Goal: Understand process/instructions: Learn about a topic

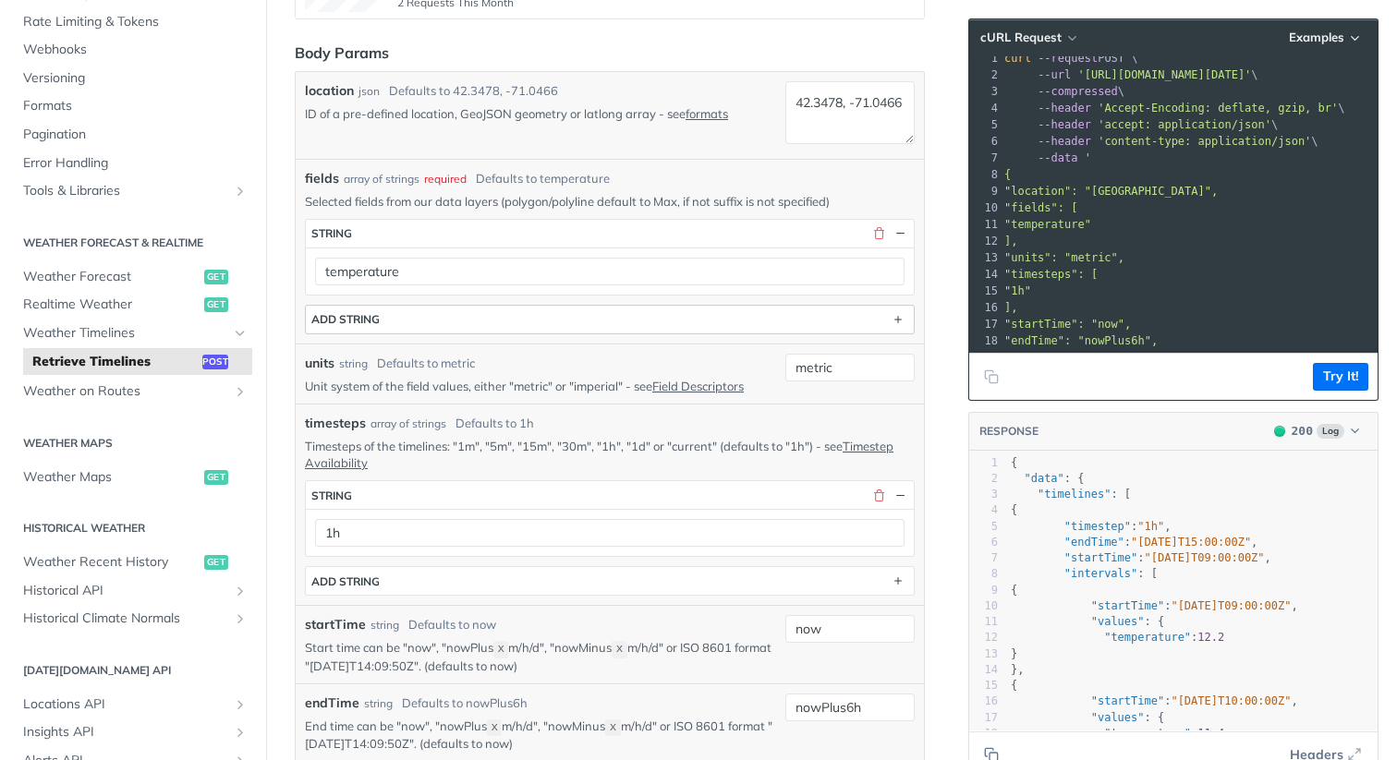
scroll to position [534, 0]
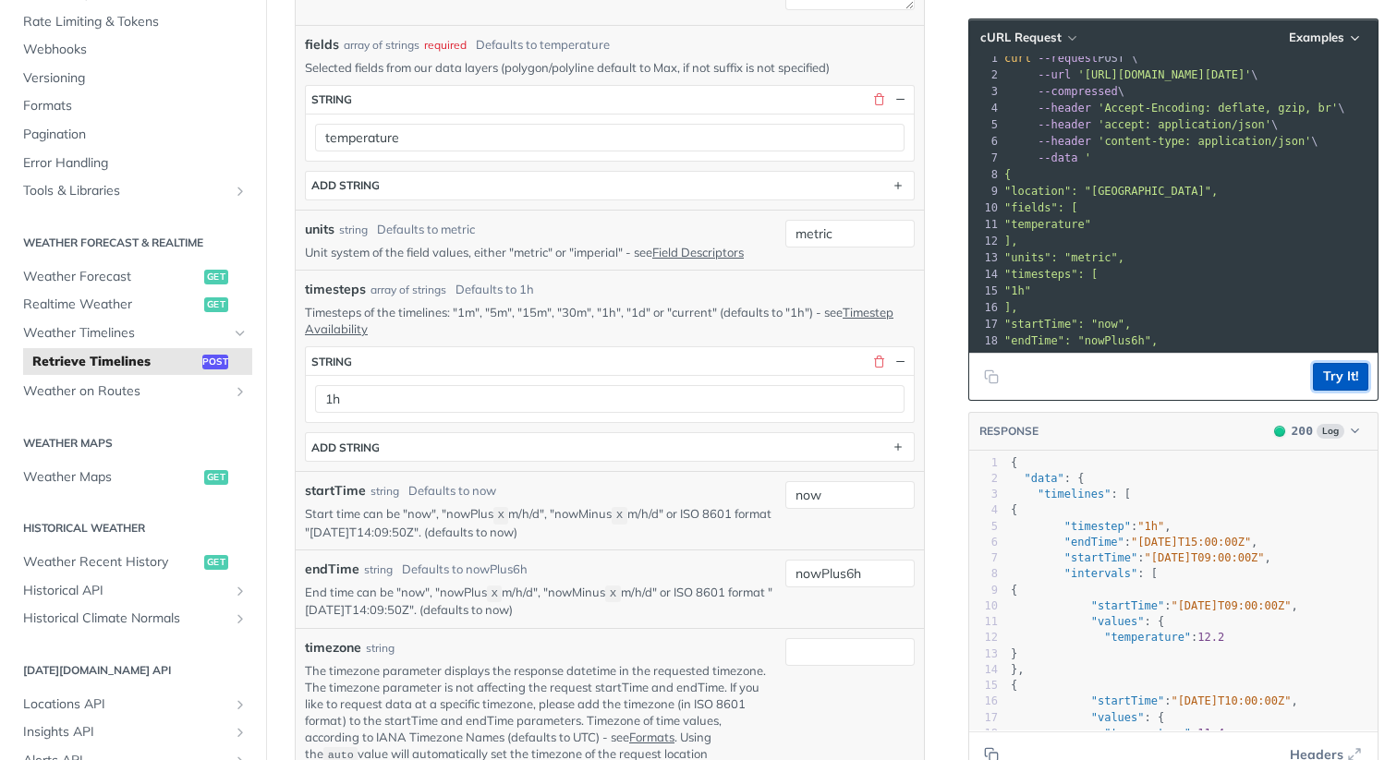
click at [1329, 380] on button "Try It!" at bounding box center [1340, 377] width 55 height 28
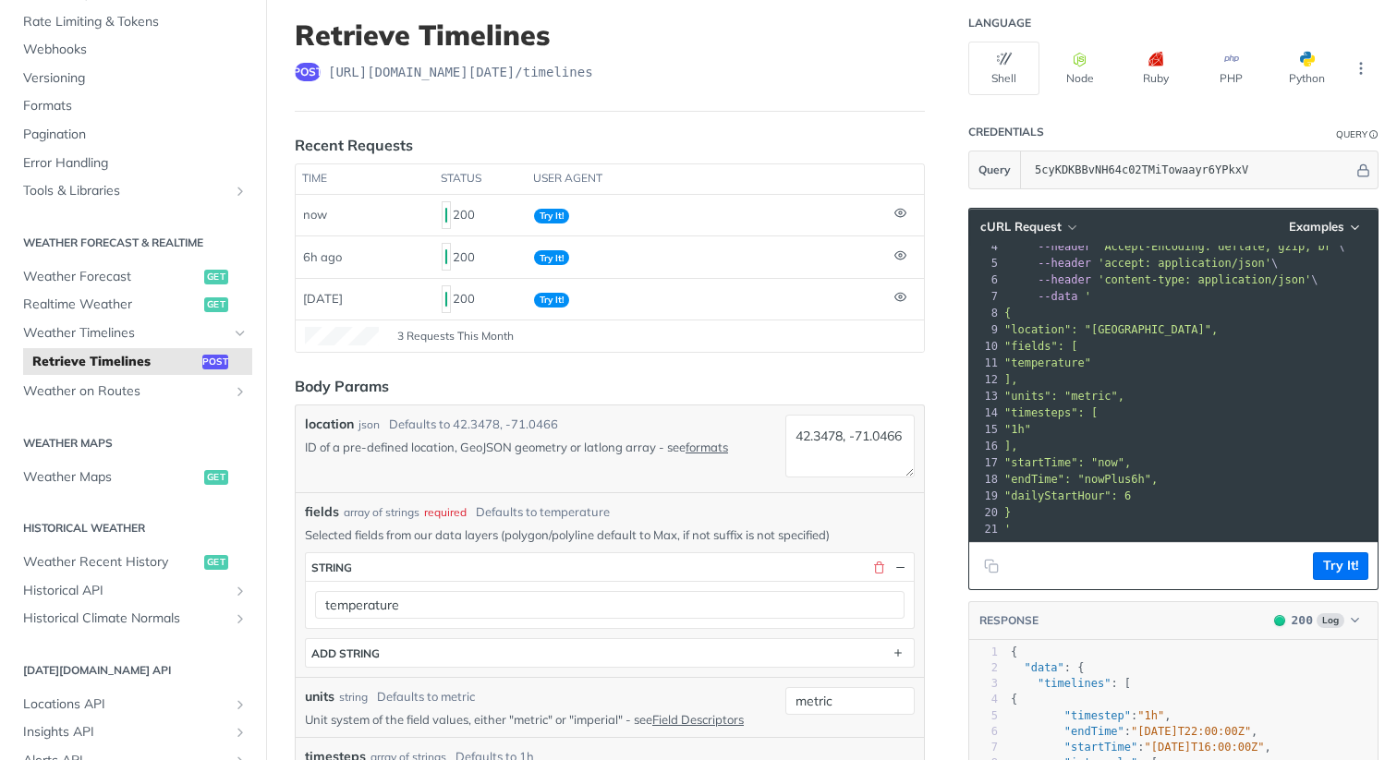
scroll to position [61, 0]
click at [740, 484] on div "location json Defaults to [GEOGRAPHIC_DATA] ID of a pre-defined location, GeoJS…" at bounding box center [610, 449] width 628 height 87
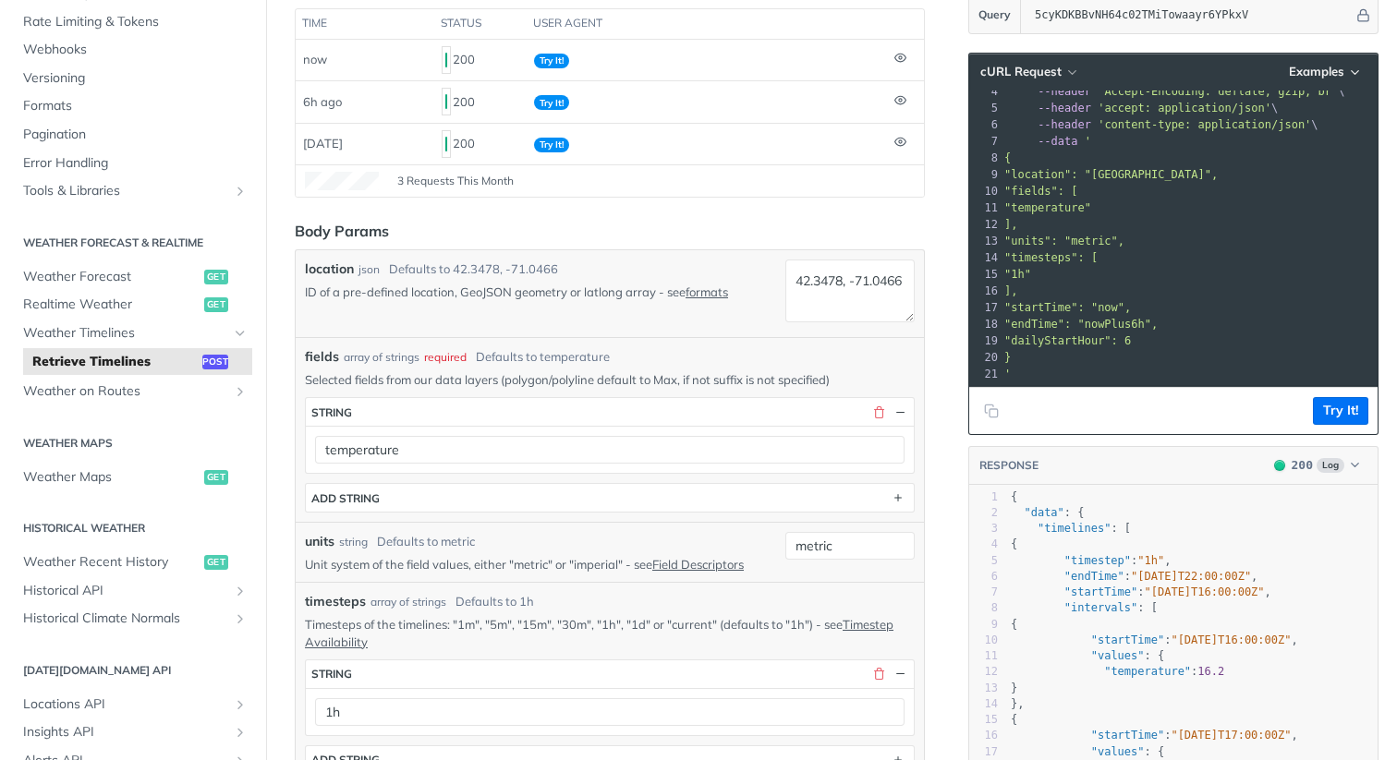
scroll to position [310, 0]
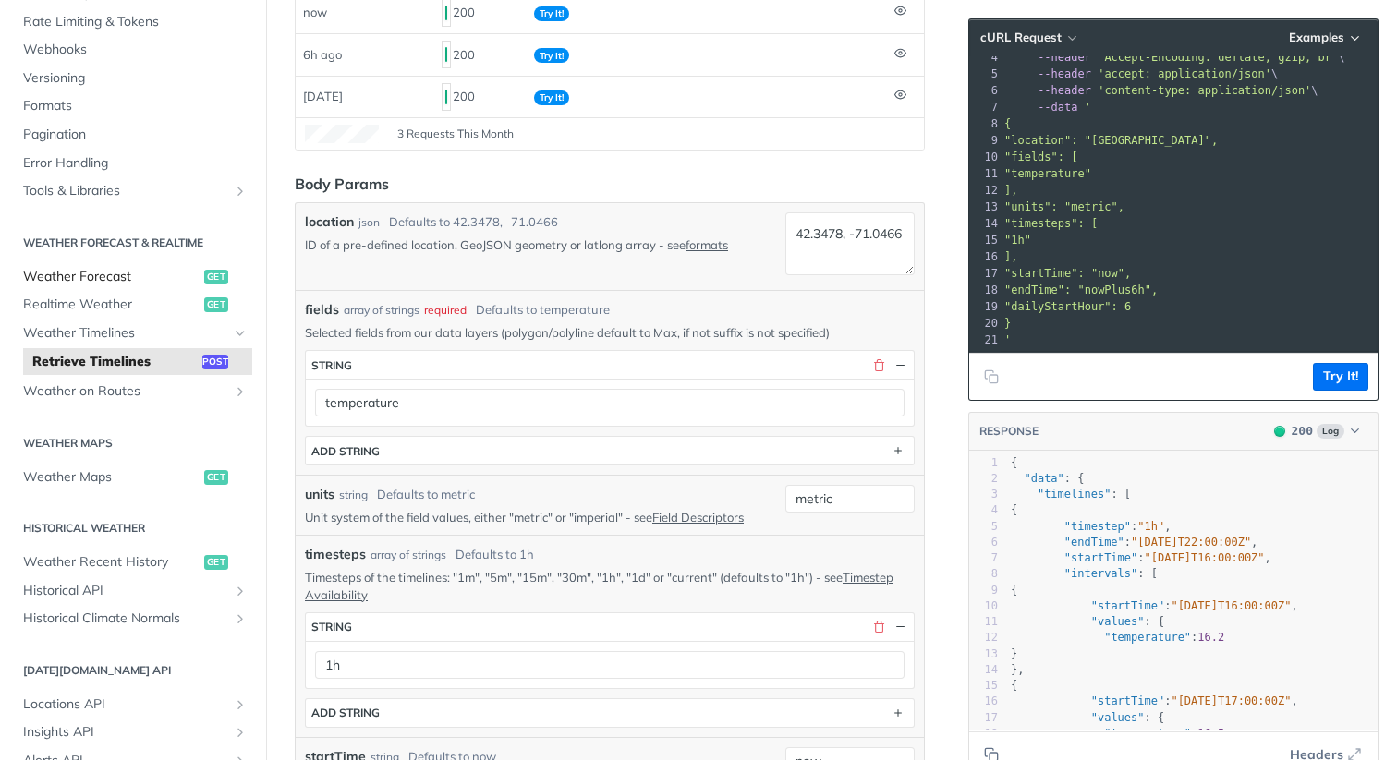
click at [114, 265] on link "Weather Forecast get" at bounding box center [133, 277] width 238 height 28
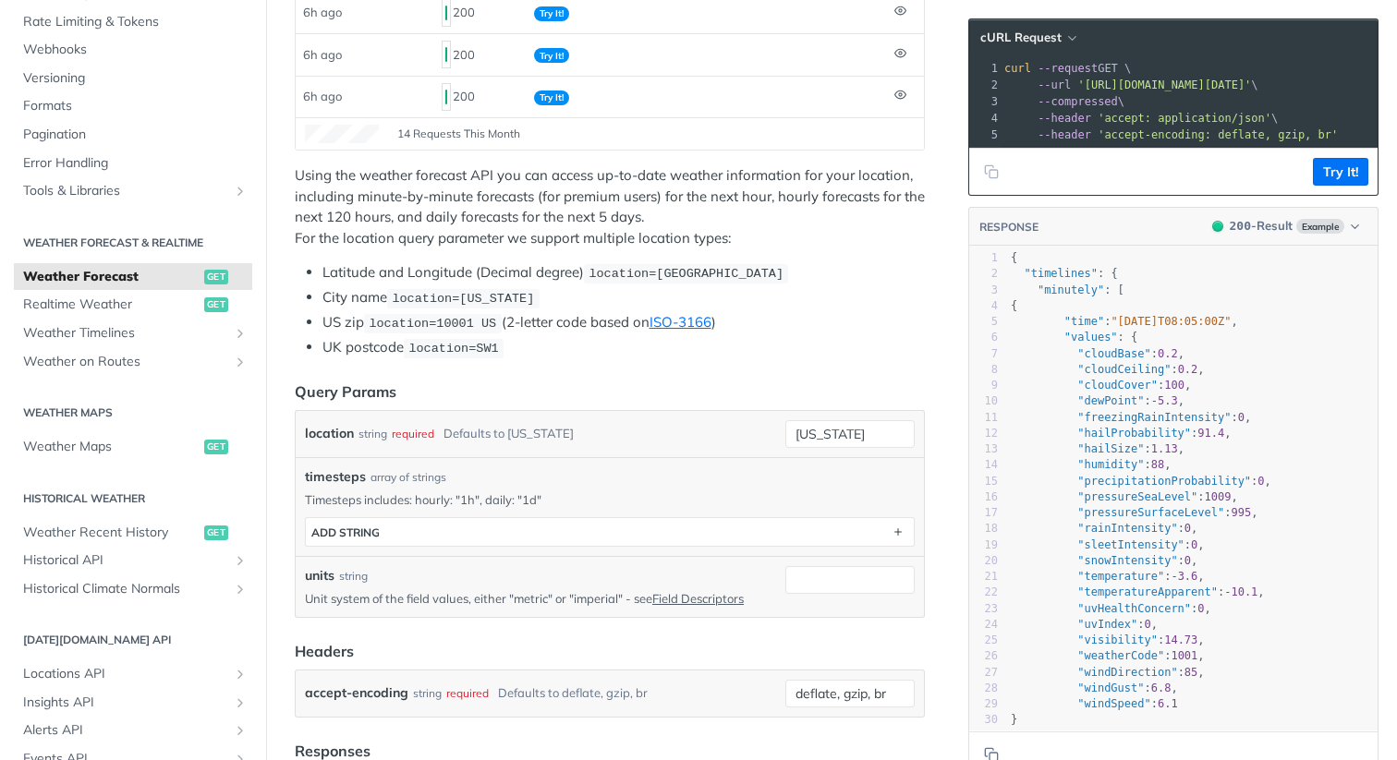
click at [437, 495] on p "Timesteps includes: hourly: "1h", daily: "1d"" at bounding box center [610, 499] width 610 height 17
copy p "hourly"
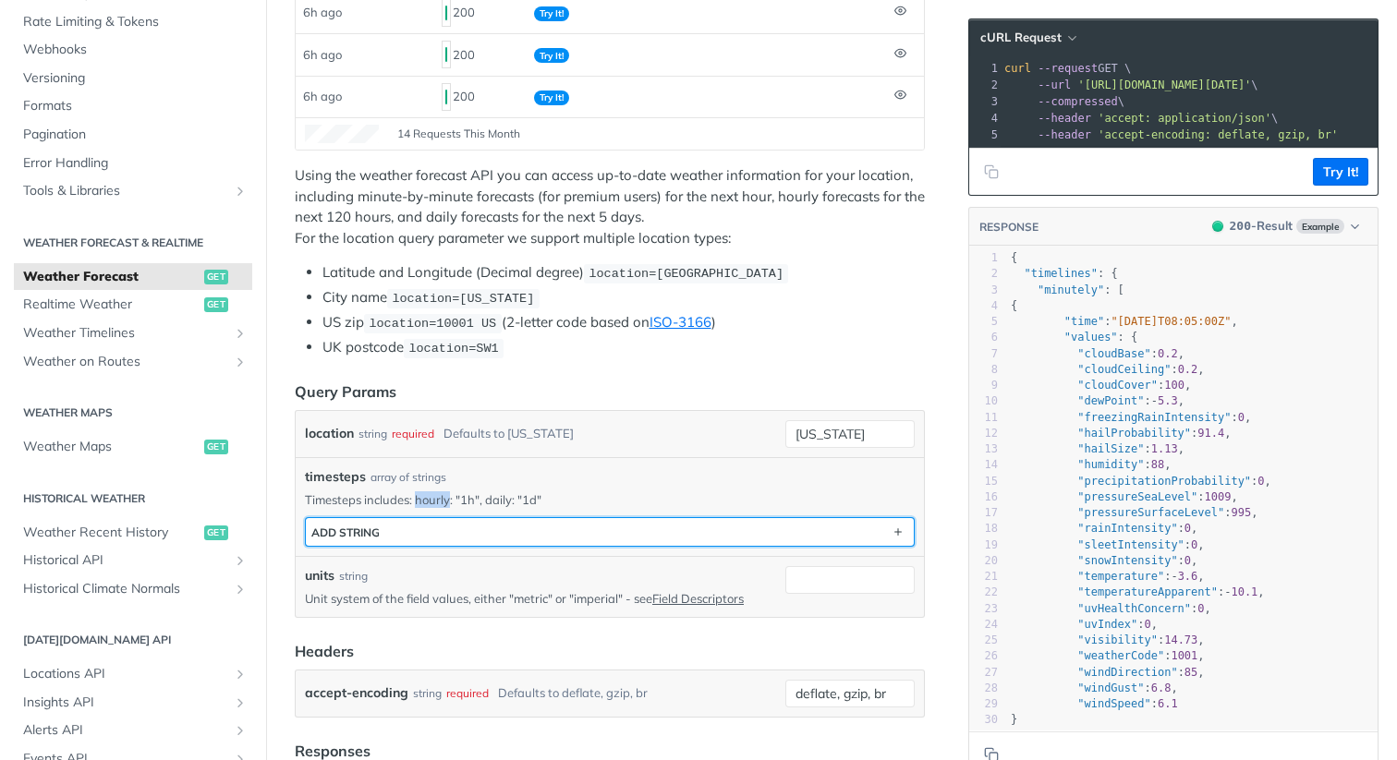
click at [397, 526] on button "ADD string" at bounding box center [610, 532] width 608 height 28
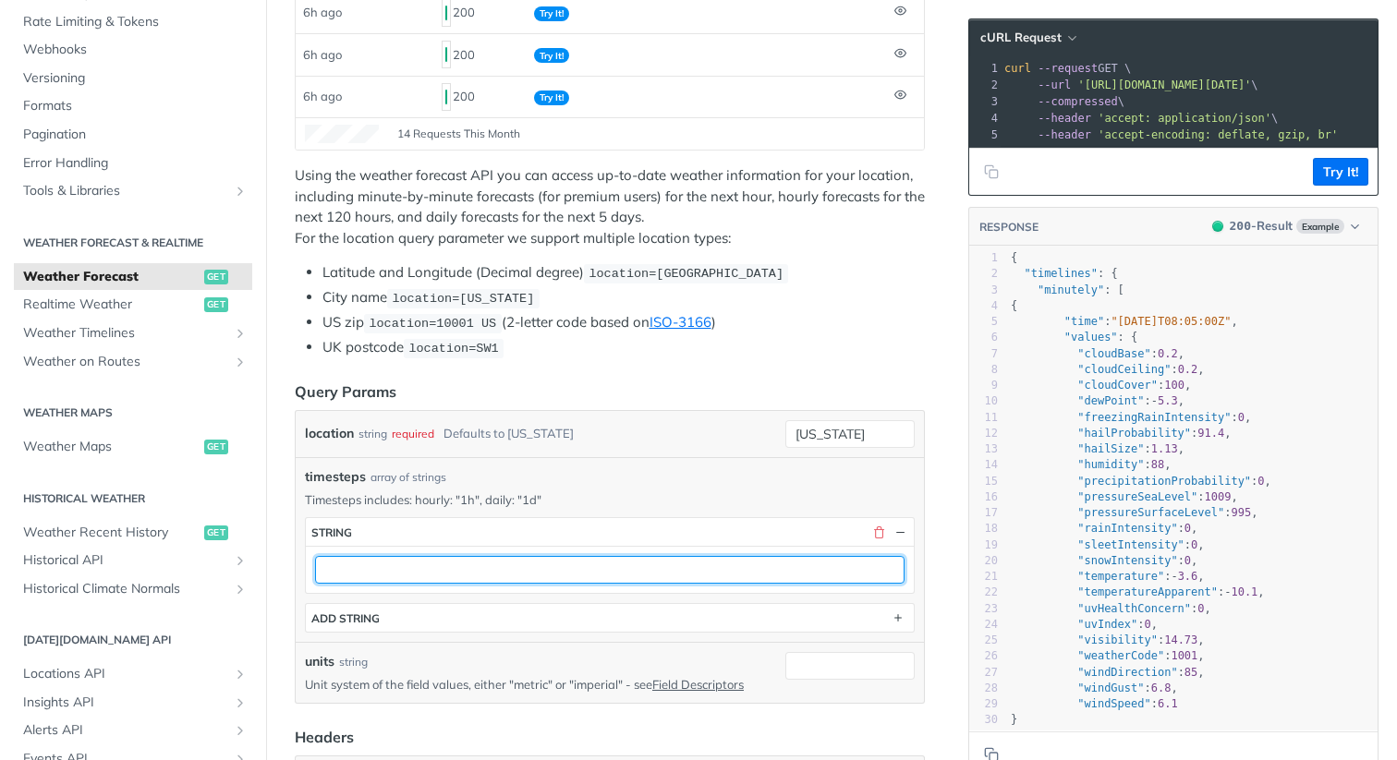
click at [387, 569] on input "text" at bounding box center [609, 570] width 589 height 28
paste input "hourly"
type input "hourly"
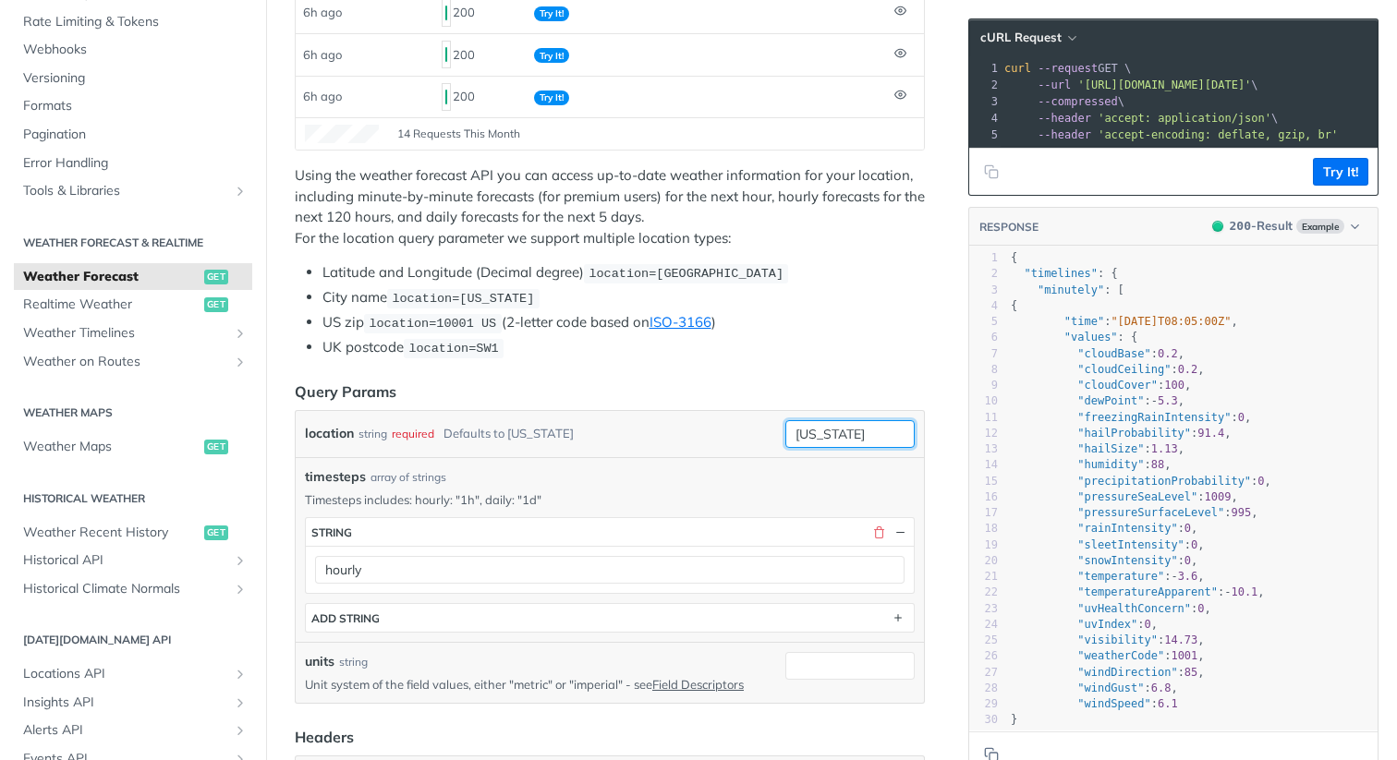
click at [851, 429] on input "[US_STATE]" at bounding box center [849, 434] width 129 height 28
type input "Cardedeu"
click at [1330, 169] on button "Try It!" at bounding box center [1340, 172] width 55 height 28
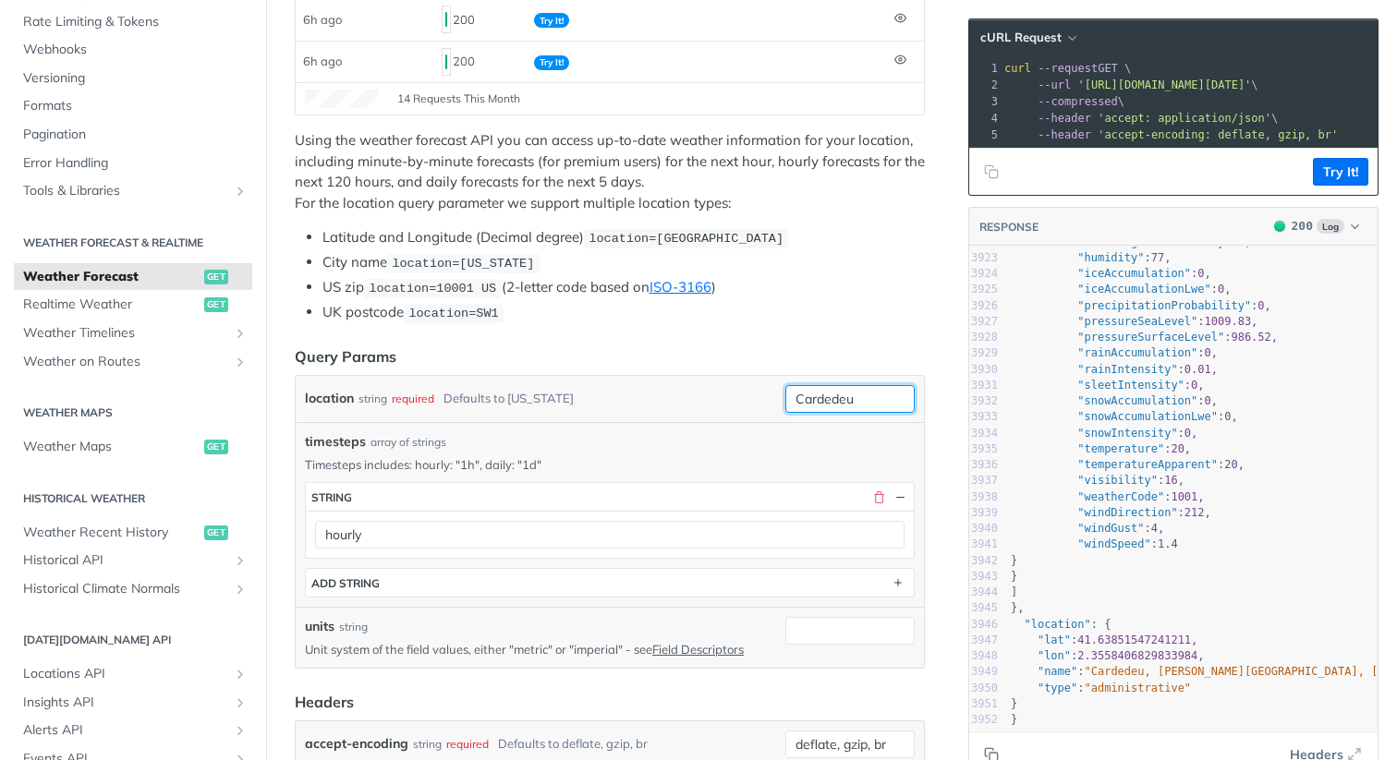
click at [839, 397] on input "Cardedeu" at bounding box center [849, 399] width 129 height 28
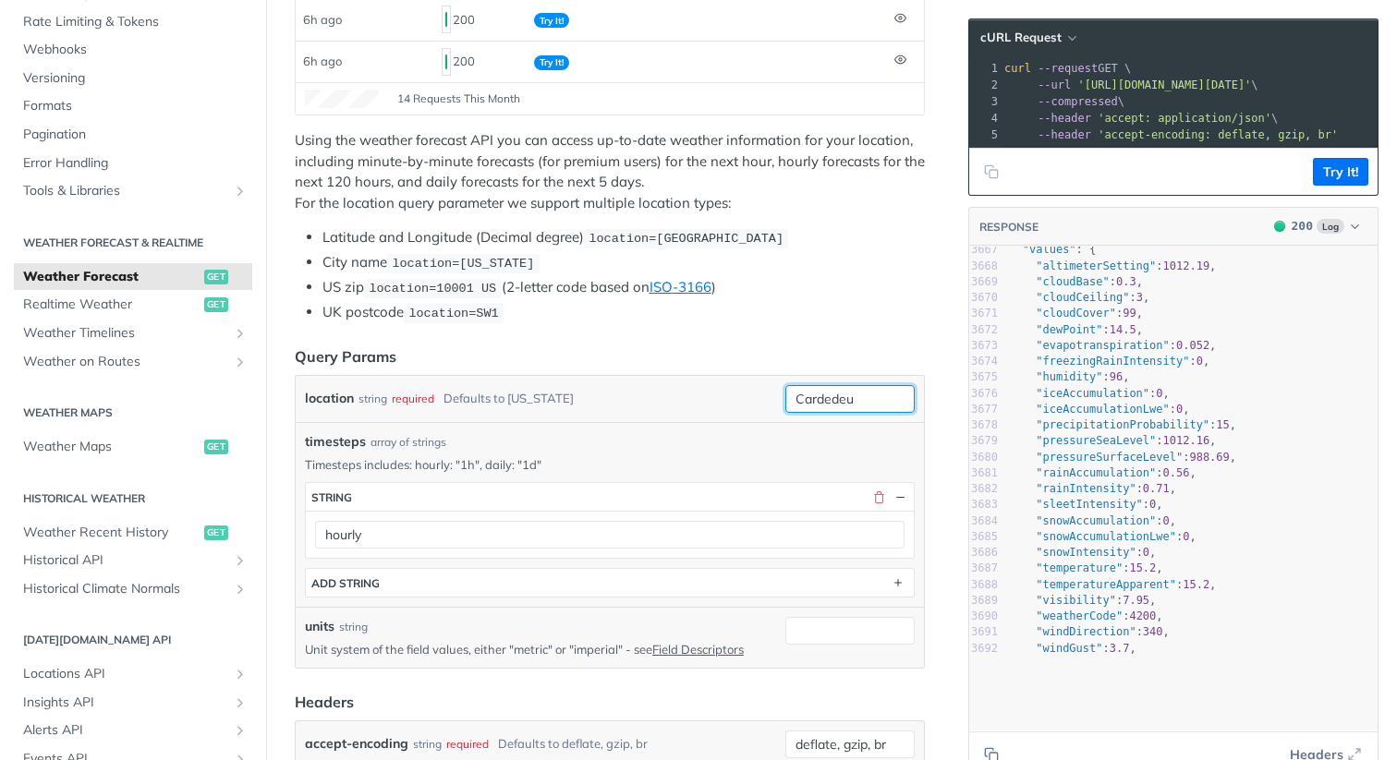
scroll to position [57769, 0]
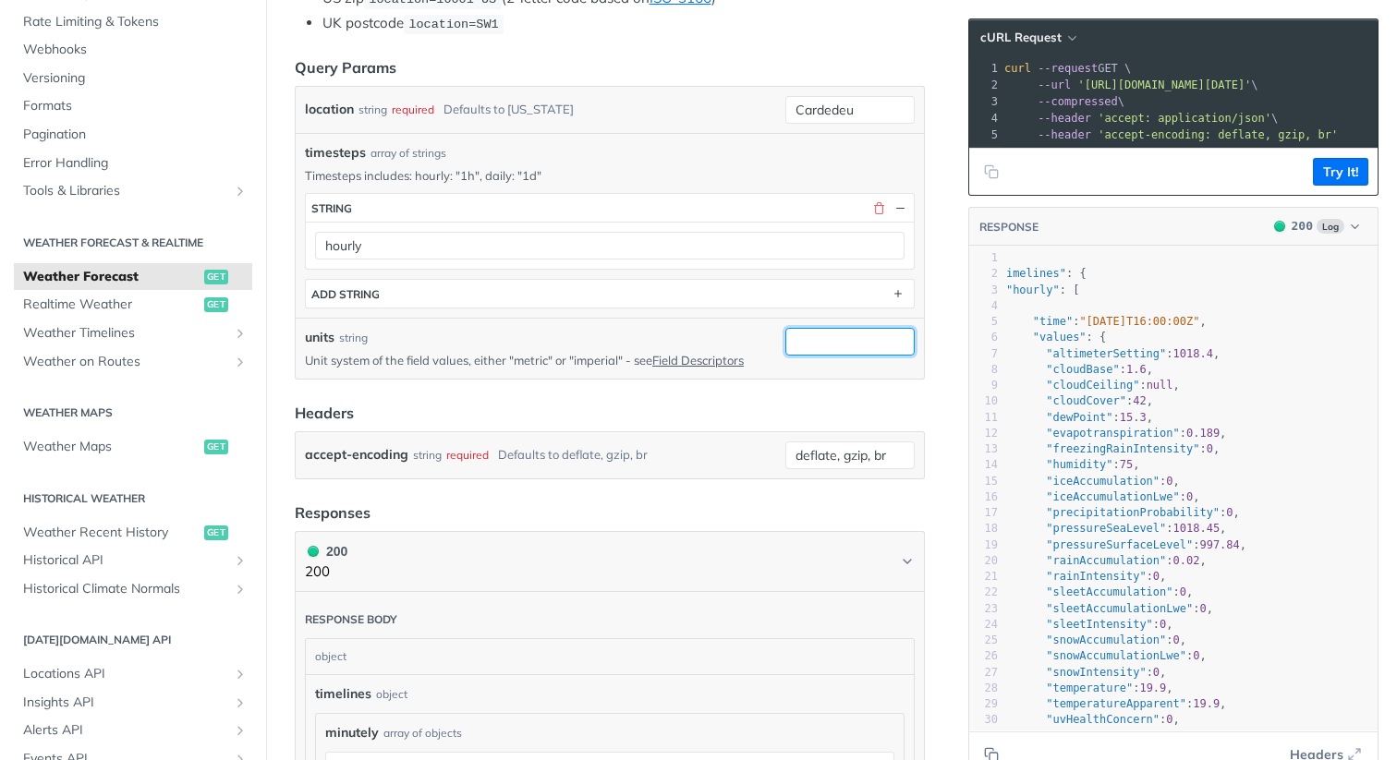
click at [811, 331] on input "units" at bounding box center [849, 342] width 129 height 28
type input "metric"
click at [1332, 174] on button "Try It!" at bounding box center [1340, 172] width 55 height 28
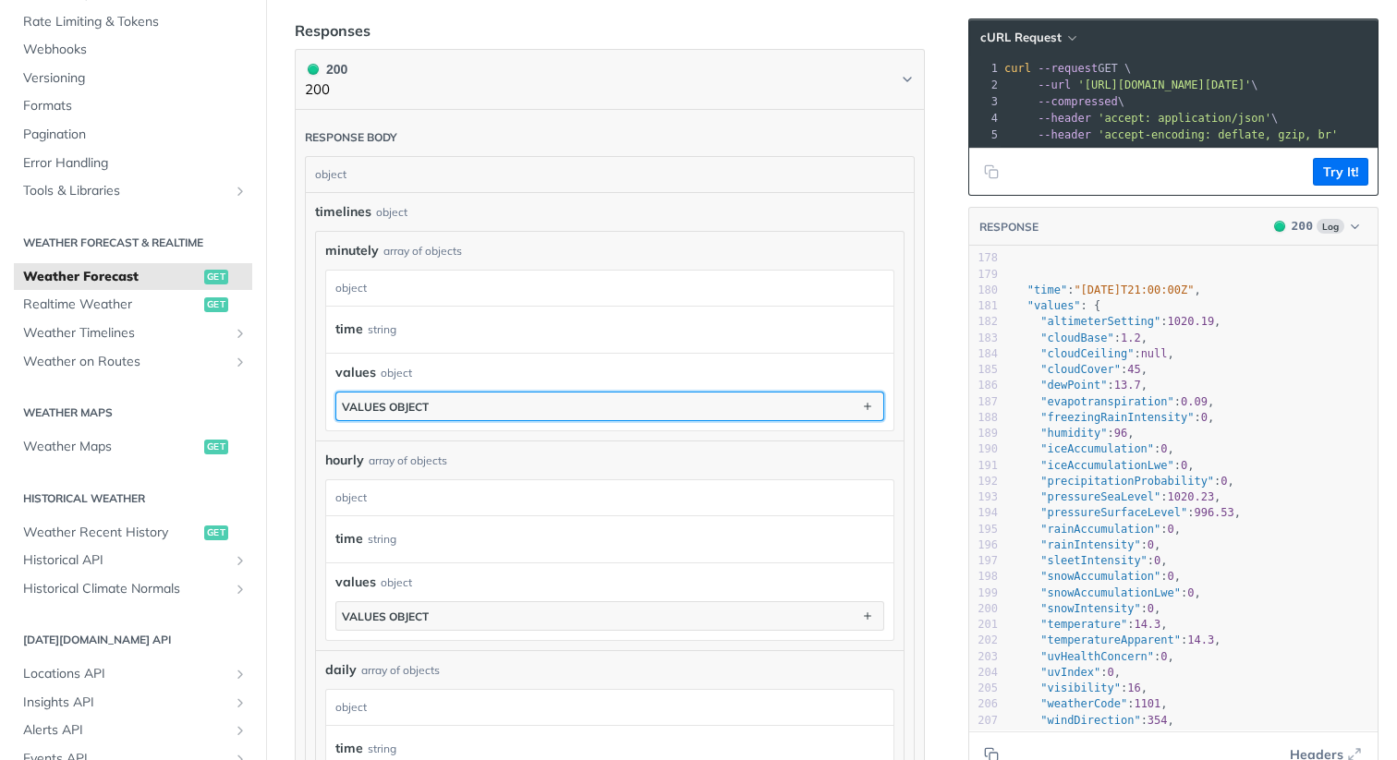
click at [440, 397] on button "values object" at bounding box center [609, 407] width 547 height 28
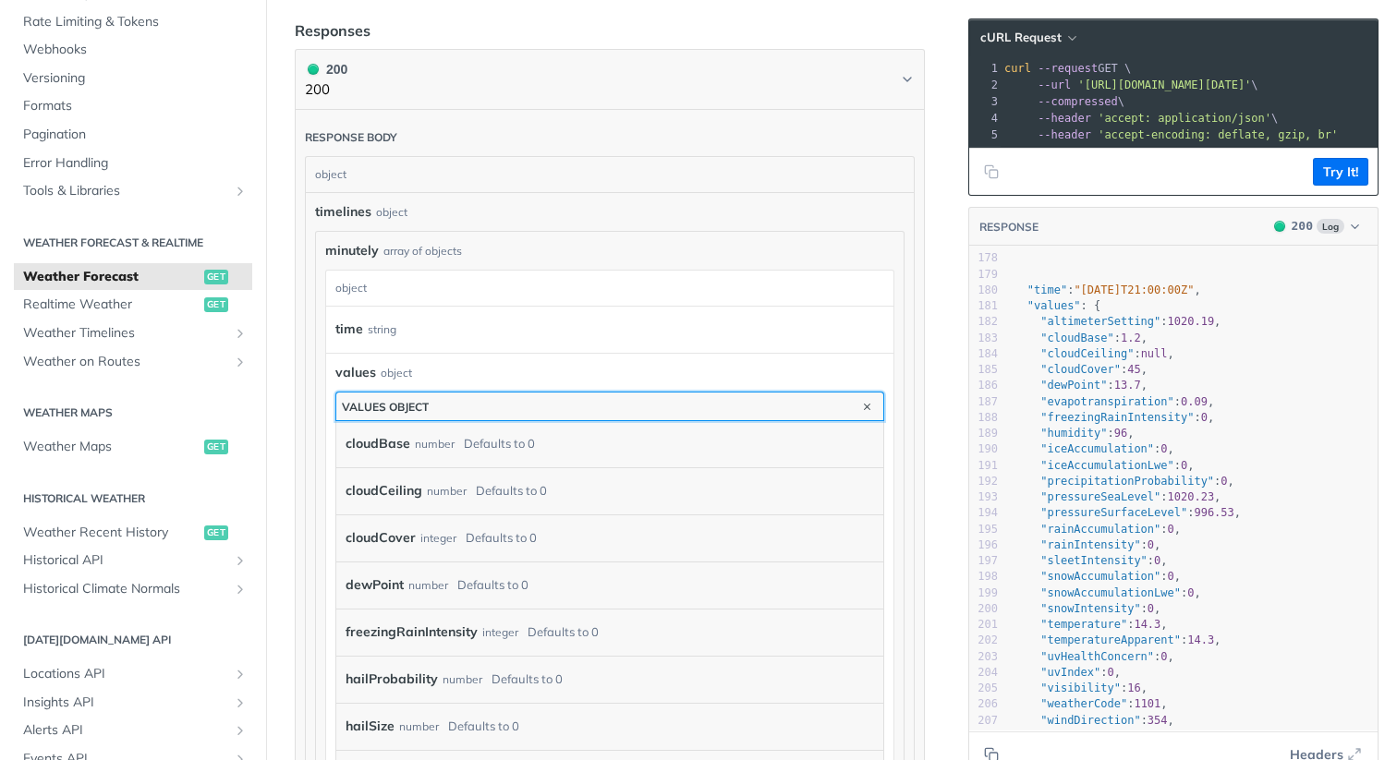
click at [446, 404] on button "values object" at bounding box center [609, 407] width 547 height 28
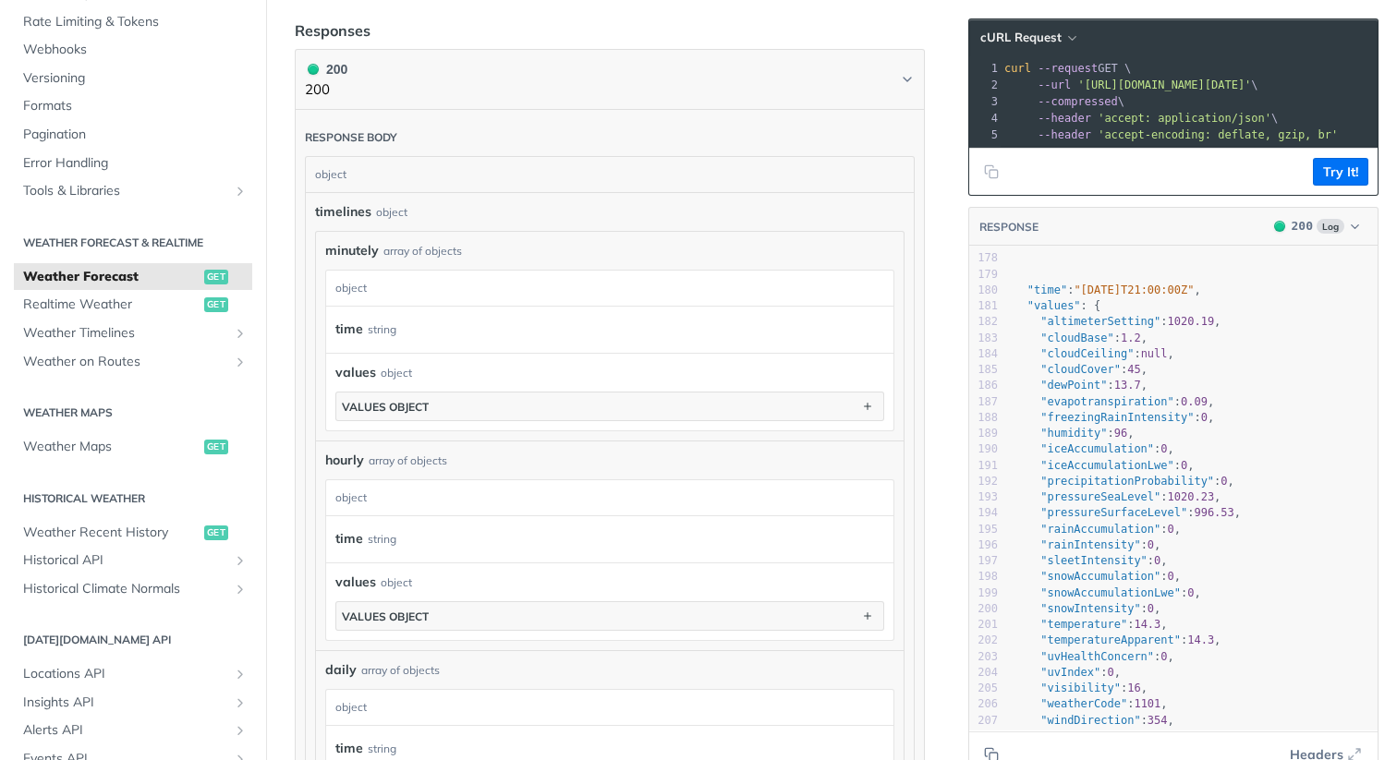
click at [348, 249] on span "minutely" at bounding box center [352, 250] width 54 height 19
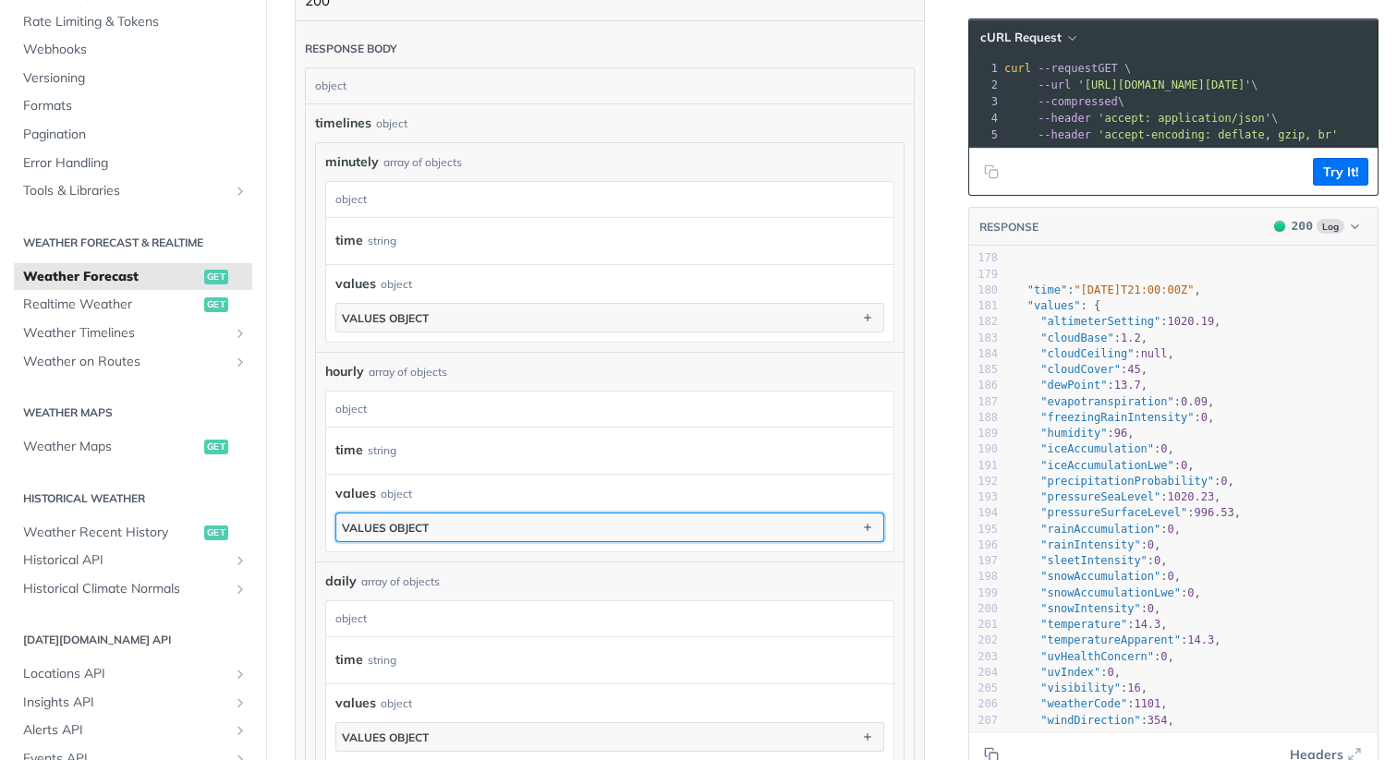
click at [383, 533] on button "values object" at bounding box center [609, 528] width 547 height 28
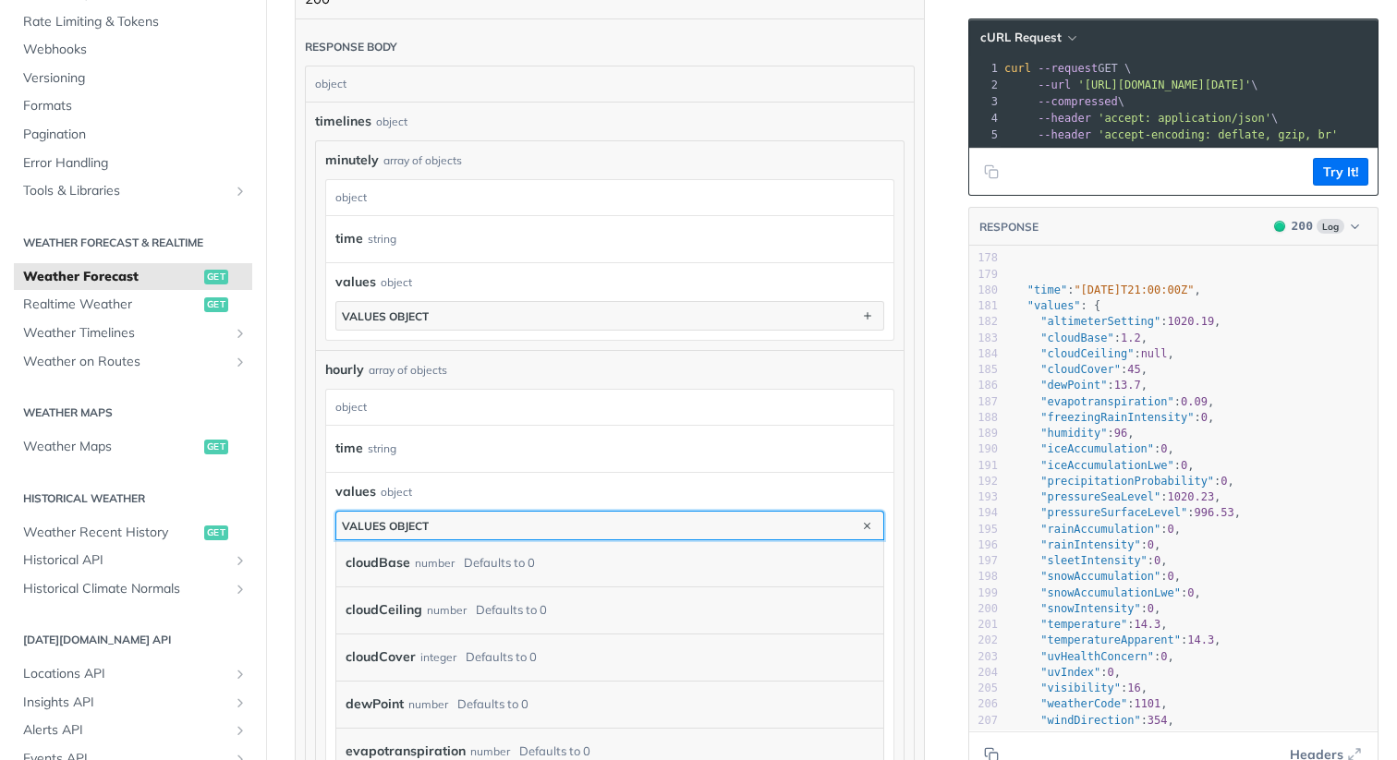
click at [390, 512] on button "values object" at bounding box center [609, 526] width 547 height 28
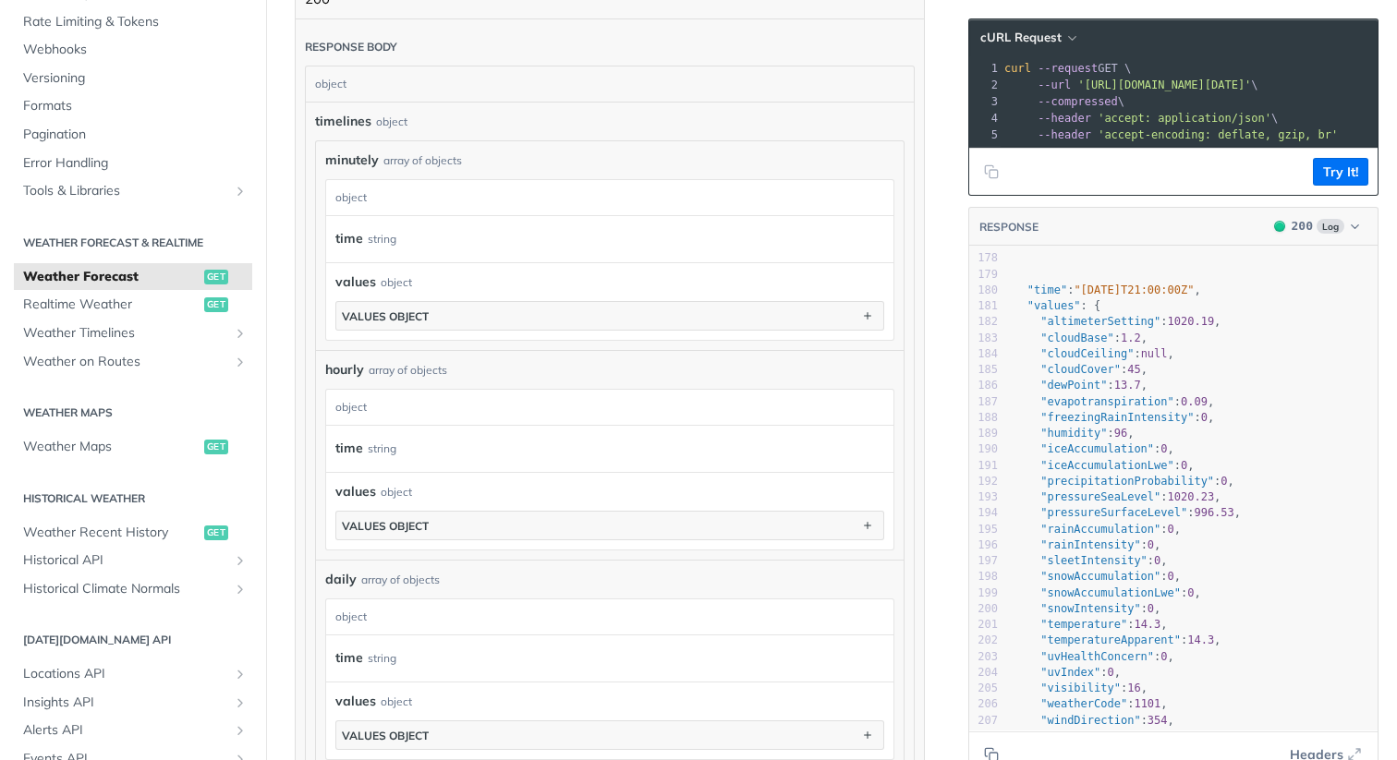
click at [1068, 438] on span ""humidity"" at bounding box center [1073, 433] width 67 height 13
type textarea "humidity"
click at [1068, 438] on span ""humidity"" at bounding box center [1073, 433] width 67 height 13
click at [1084, 452] on span ""iceAccumulation"" at bounding box center [1097, 448] width 114 height 13
type textarea "iceAccumulation"
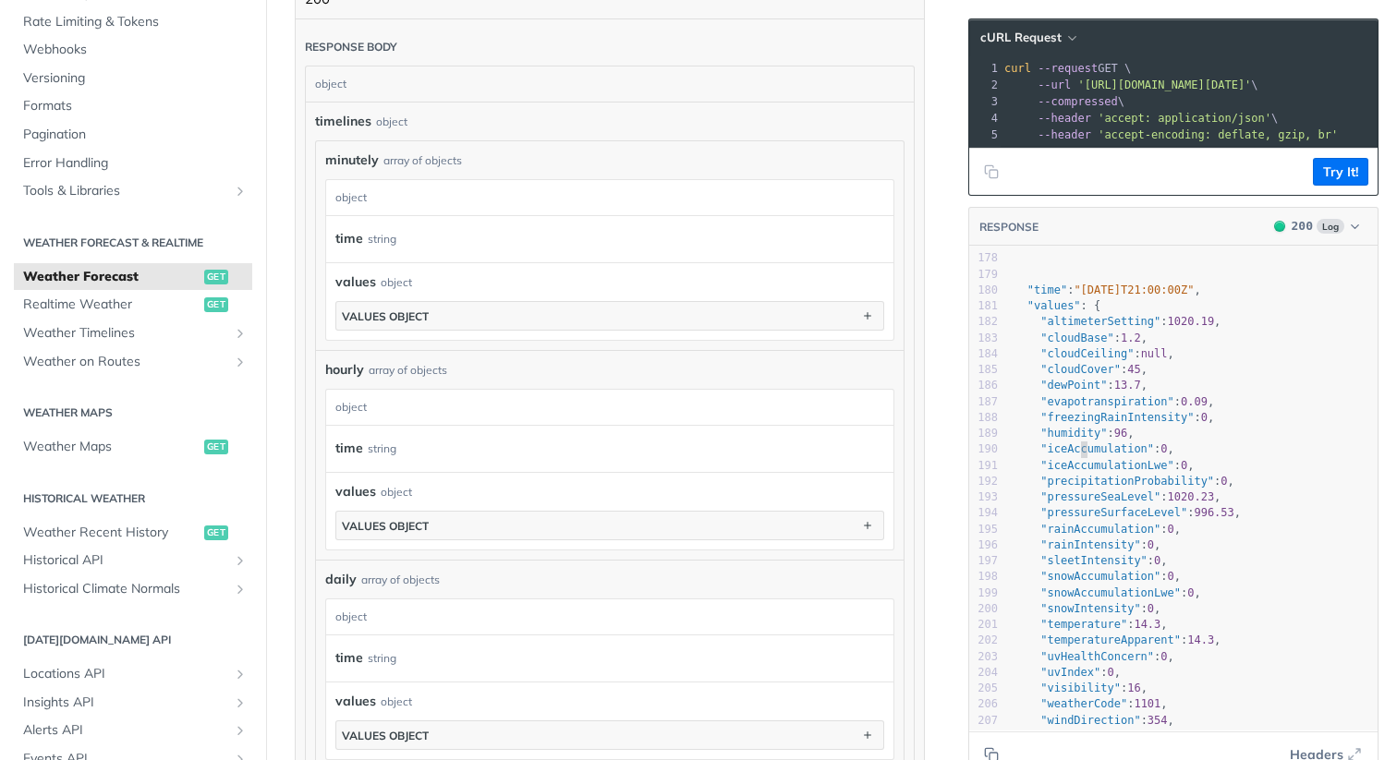
click at [1084, 452] on span ""iceAccumulation"" at bounding box center [1097, 448] width 114 height 13
click at [1108, 468] on span ""iceAccumulationLwe"" at bounding box center [1107, 465] width 134 height 13
type textarea "iceAccumulationLwe"
click at [1108, 468] on span ""iceAccumulationLwe"" at bounding box center [1107, 465] width 134 height 13
click at [1103, 490] on pre ""pressureSeaLevel" : 1020.23 ," at bounding box center [1230, 498] width 520 height 16
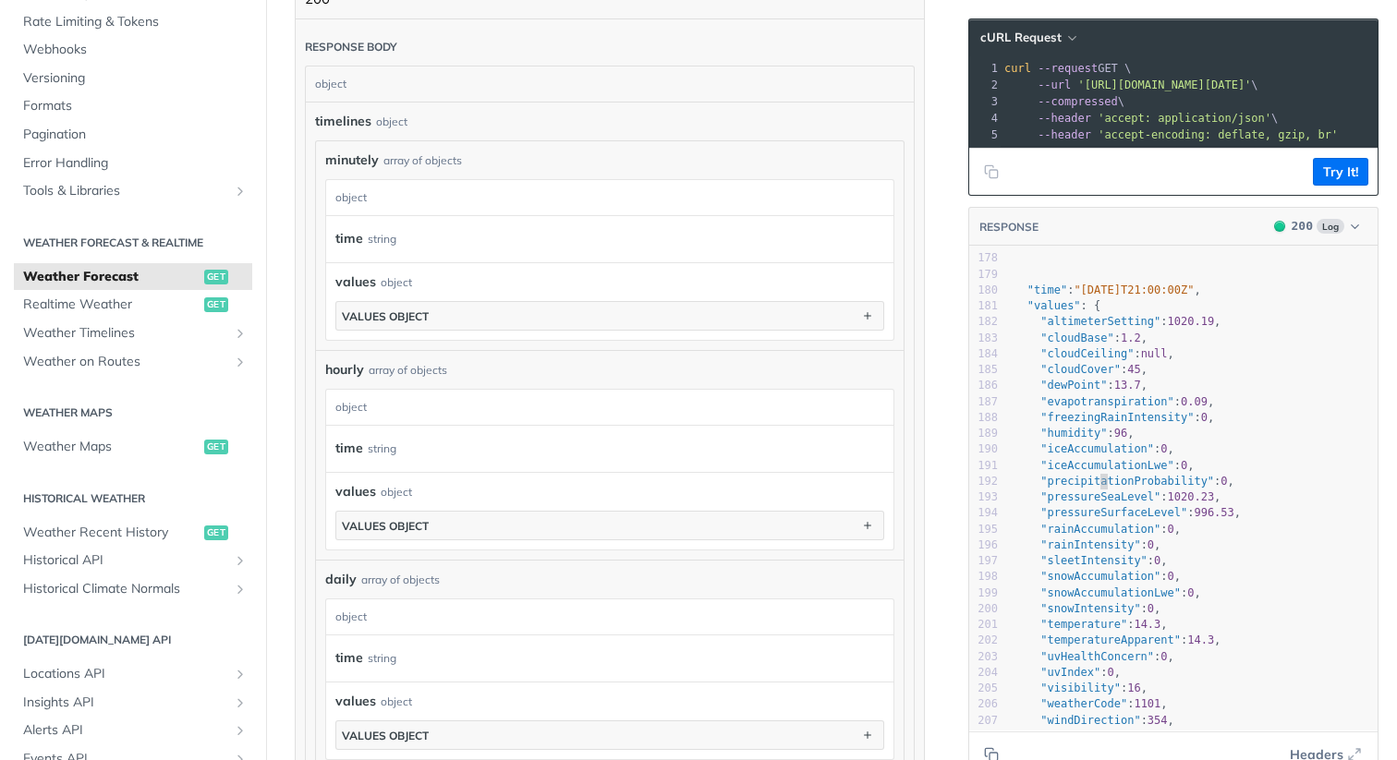
type textarea "precipitationProbability"
click at [1103, 490] on pre ""pressureSeaLevel" : 1020.23 ," at bounding box center [1230, 498] width 520 height 16
click at [1107, 505] on pre ""pressureSurfaceLevel" : 996.53 ," at bounding box center [1230, 513] width 520 height 16
type textarea "pressureSeaLevel"
click at [1107, 505] on pre ""pressureSurfaceLevel" : 996.53 ," at bounding box center [1230, 513] width 520 height 16
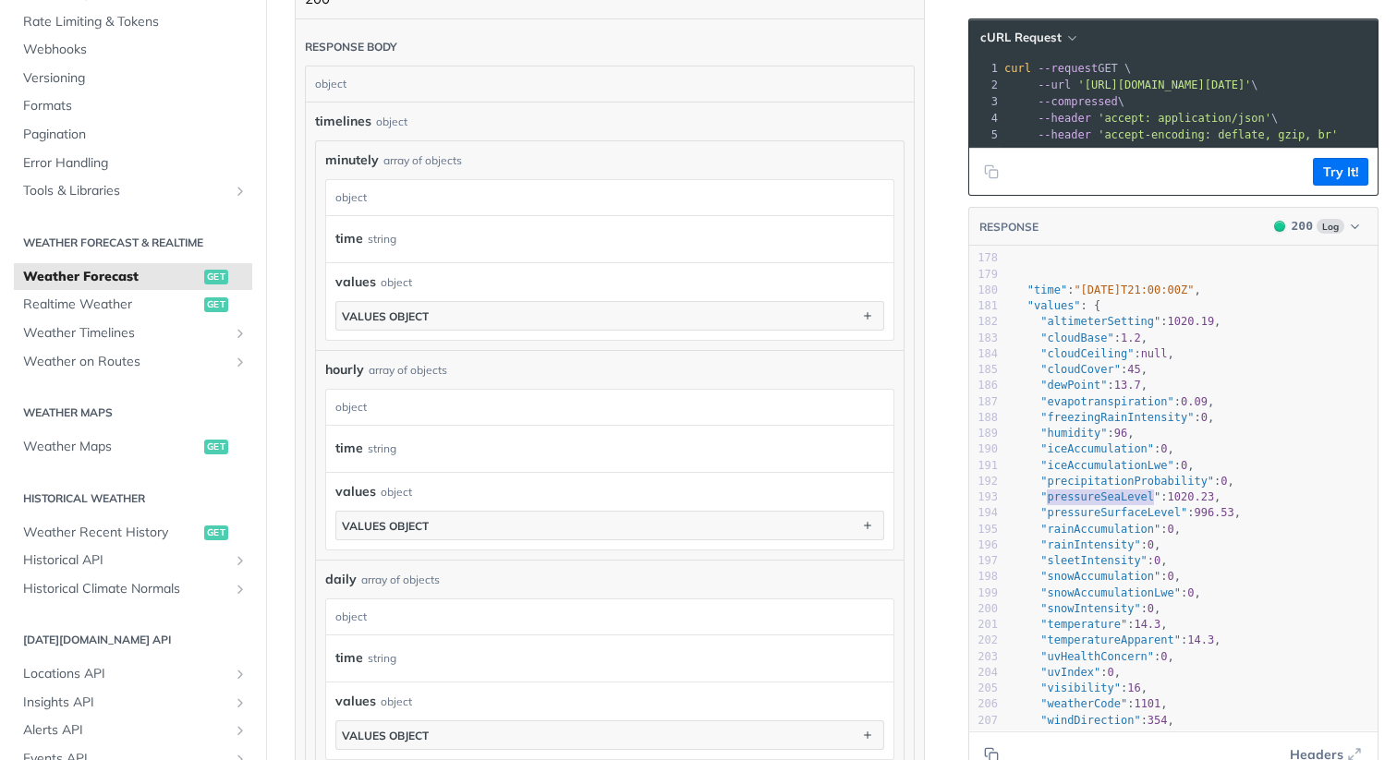
click at [1100, 529] on span ""rainAccumulation"" at bounding box center [1100, 529] width 120 height 13
